Goal: Book appointment/travel/reservation

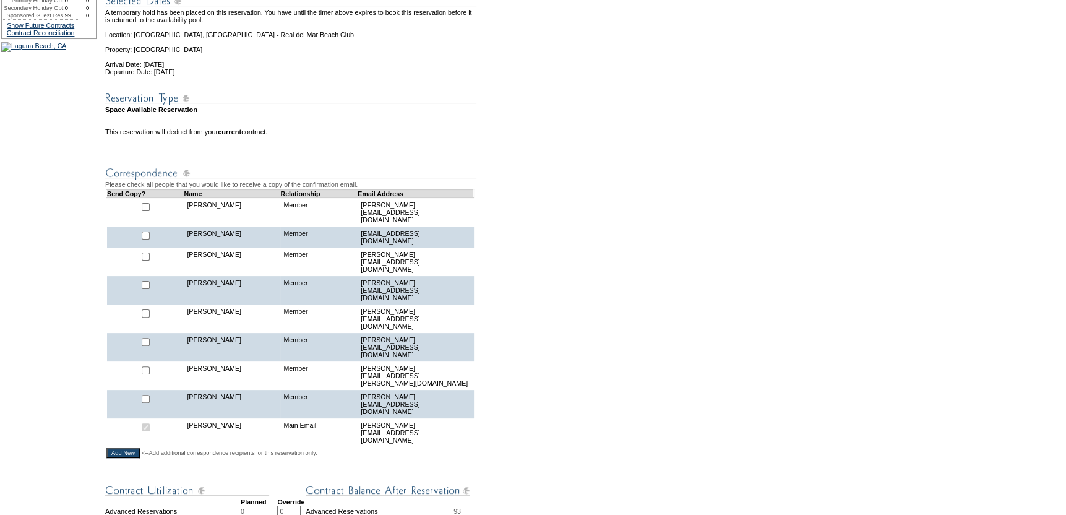
scroll to position [248, 0]
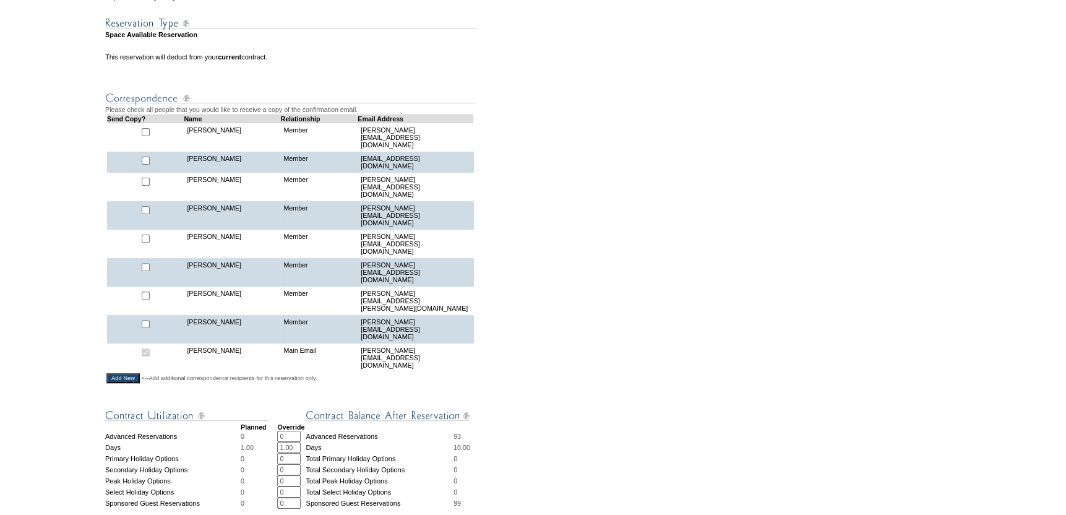
click at [148, 180] on input "checkbox" at bounding box center [146, 182] width 8 height 8
checkbox input "true"
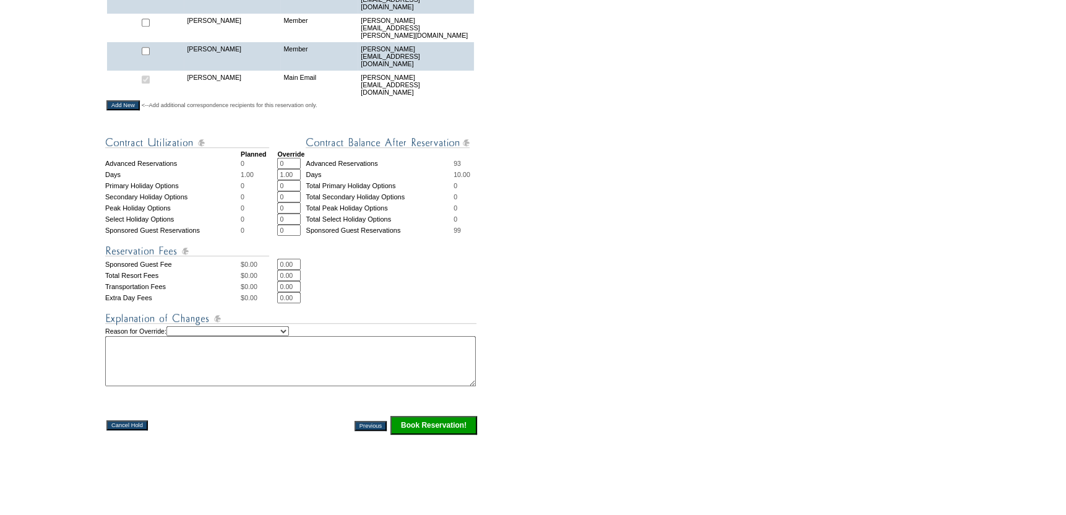
scroll to position [537, 0]
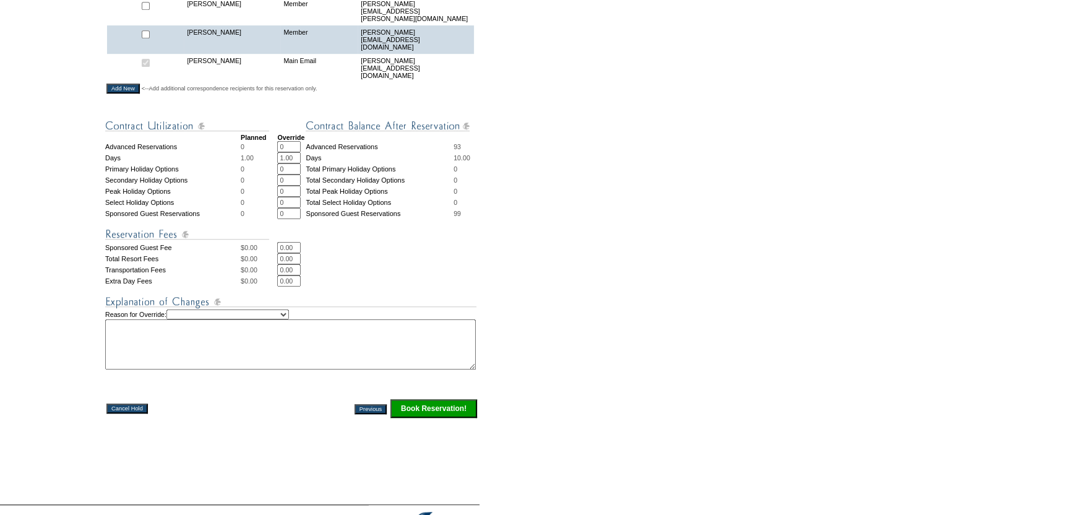
click at [432, 399] on input "Book Reservation!" at bounding box center [434, 408] width 87 height 19
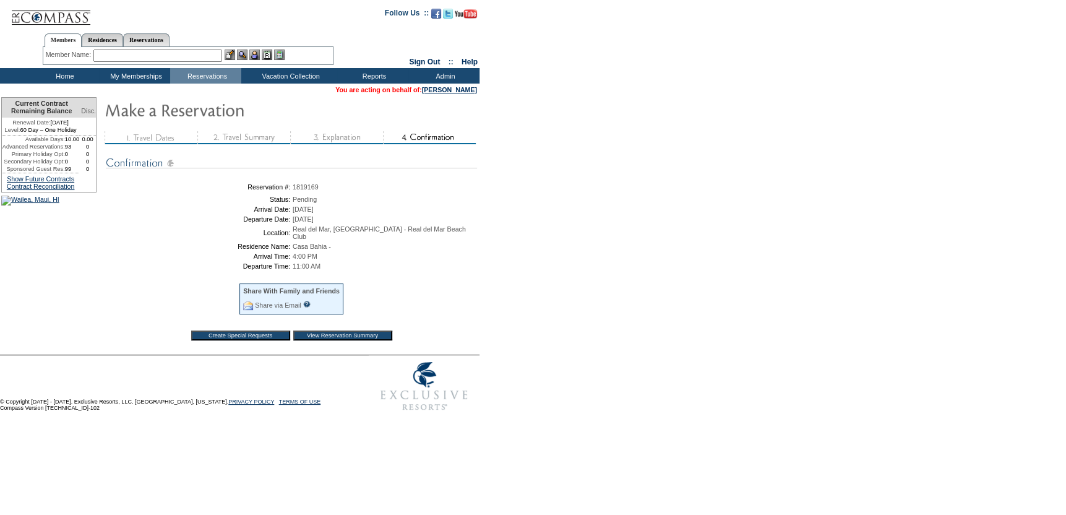
click at [433, 344] on td "Reservation #: 1819169 Status: Pending Arrival Date: [GEOGRAPHIC_DATA] -" at bounding box center [292, 250] width 374 height 207
click at [441, 90] on link "[PERSON_NAME]" at bounding box center [449, 89] width 55 height 7
